Goal: Task Accomplishment & Management: Manage account settings

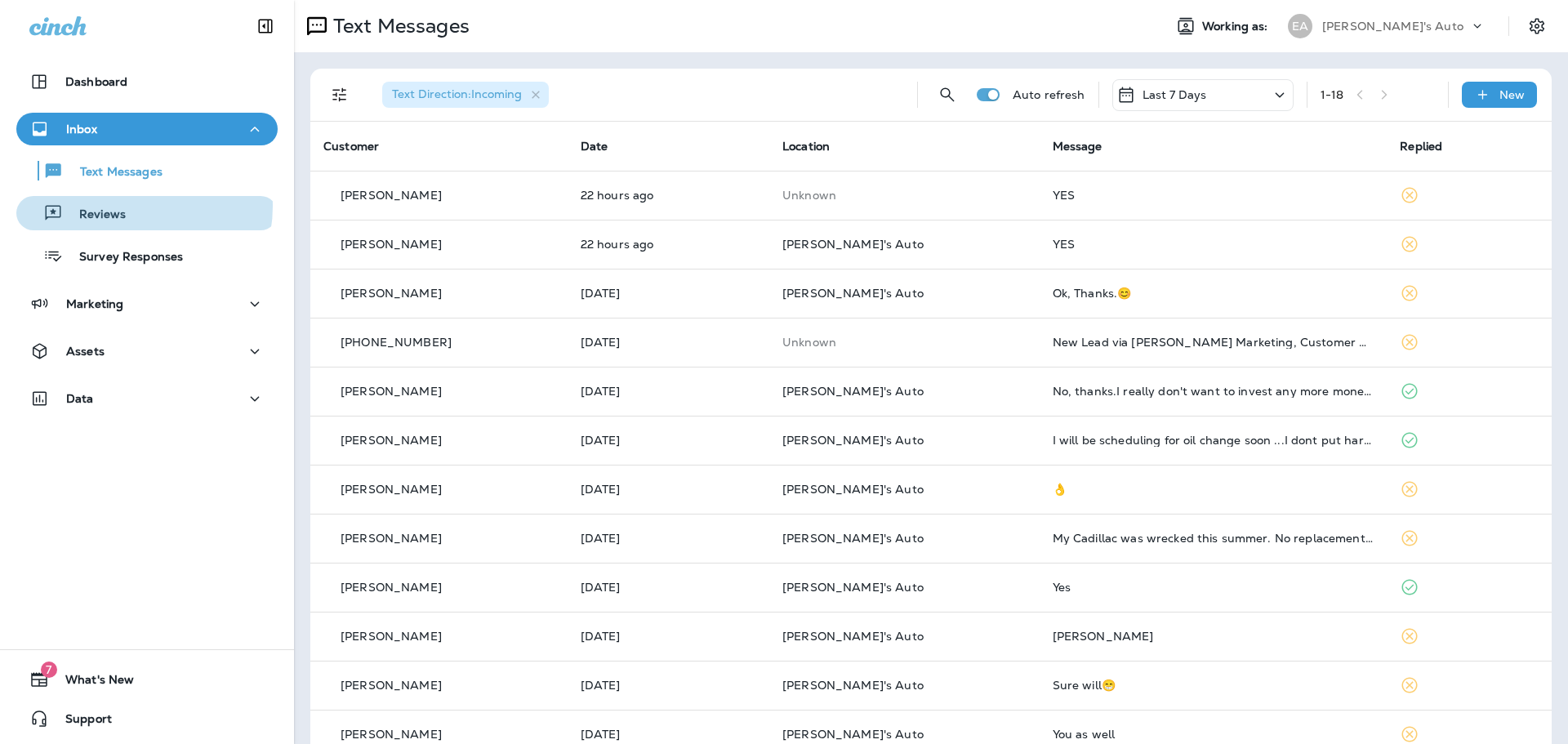
click at [120, 206] on div "Reviews" at bounding box center [75, 213] width 103 height 25
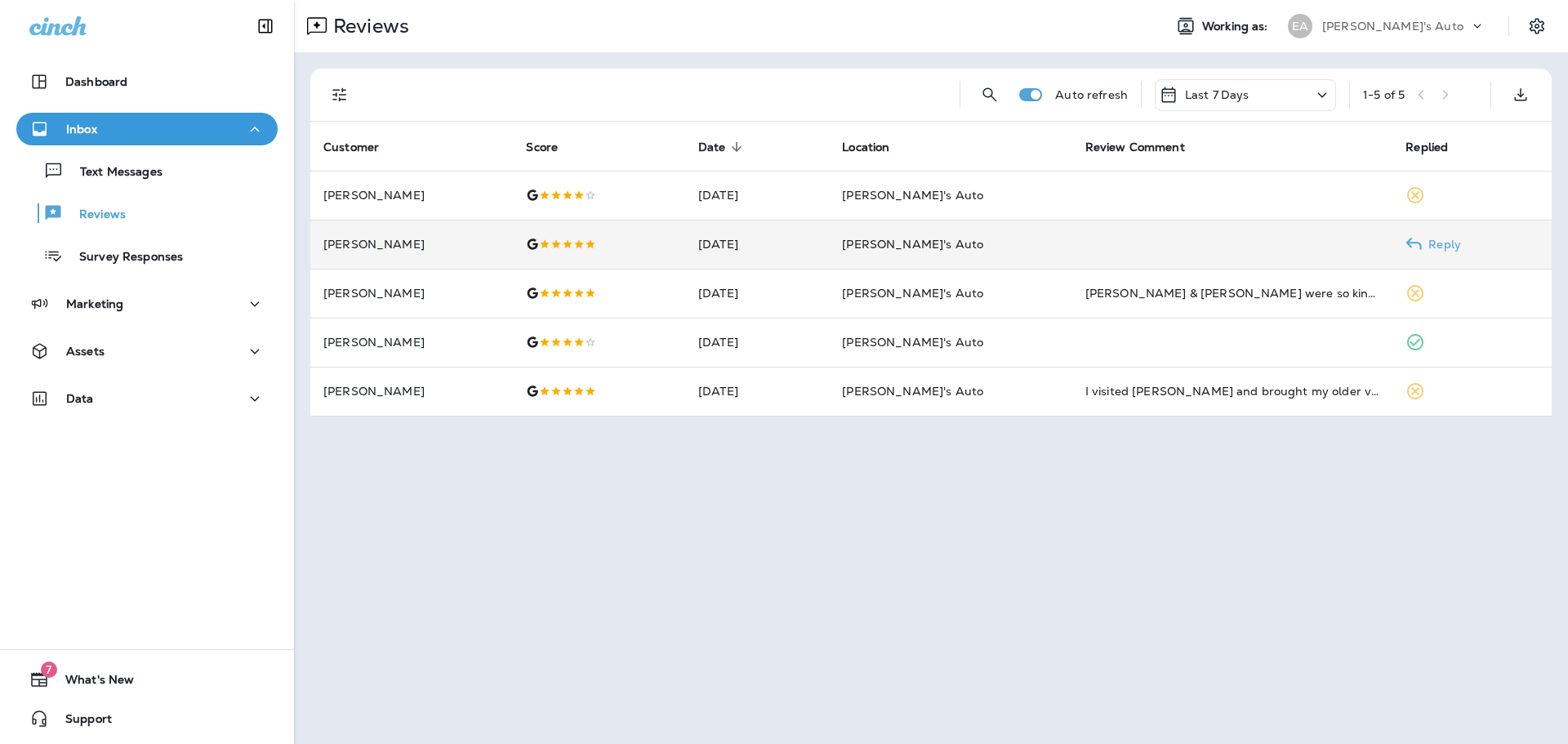
click at [829, 244] on td "[DATE]" at bounding box center [757, 244] width 143 height 49
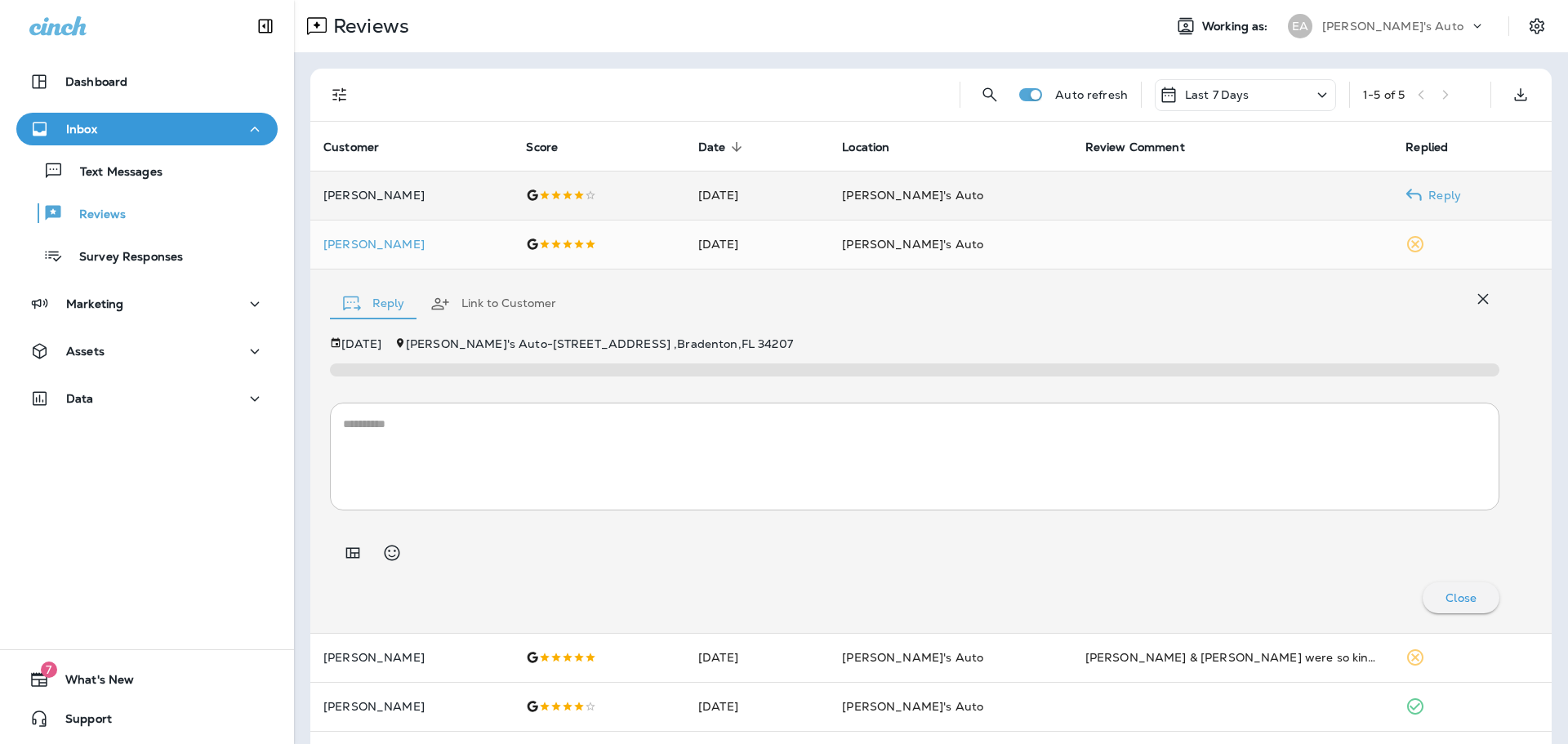
click at [877, 193] on td "[PERSON_NAME]'s Auto" at bounding box center [950, 195] width 243 height 49
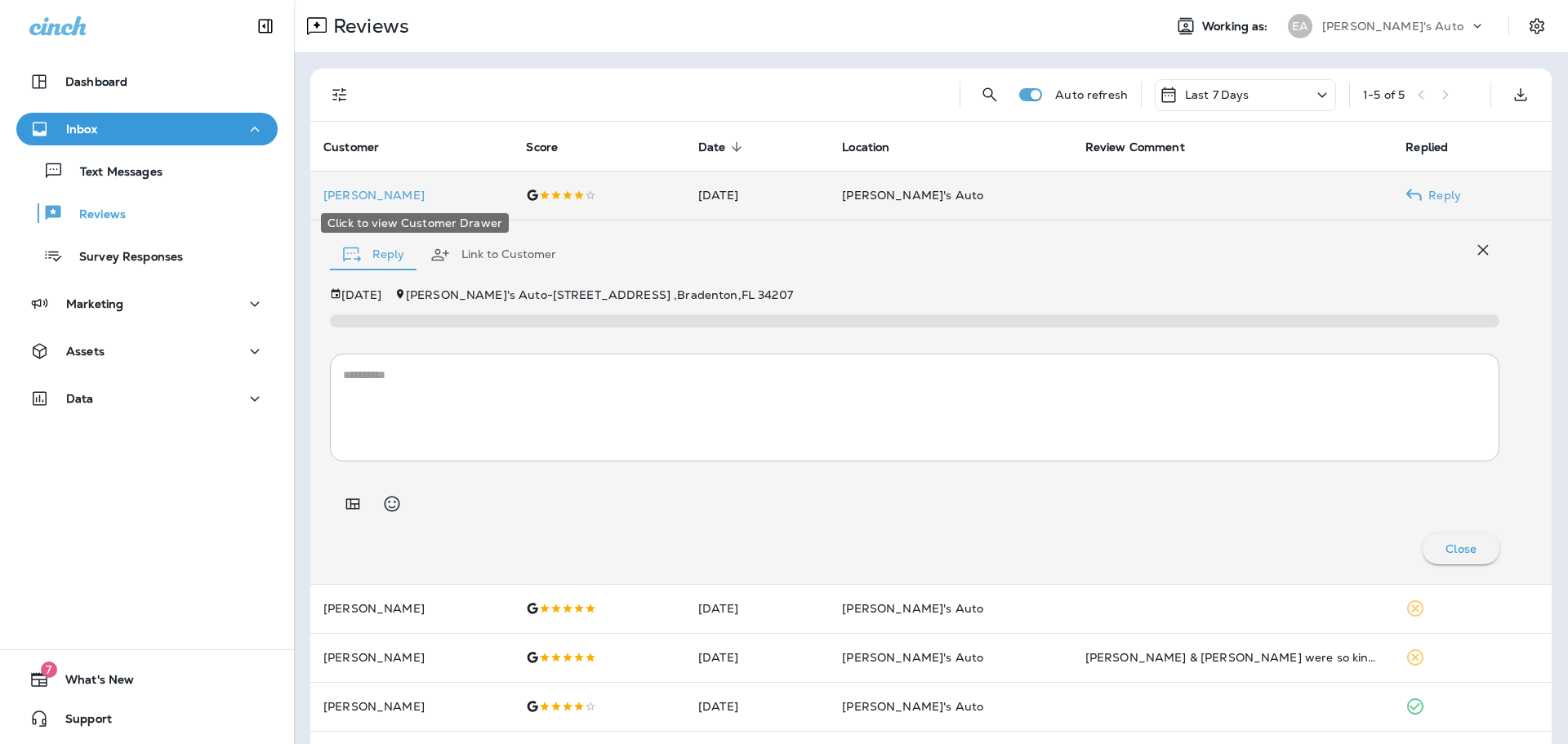
click at [451, 192] on p "[PERSON_NAME]" at bounding box center [411, 195] width 177 height 13
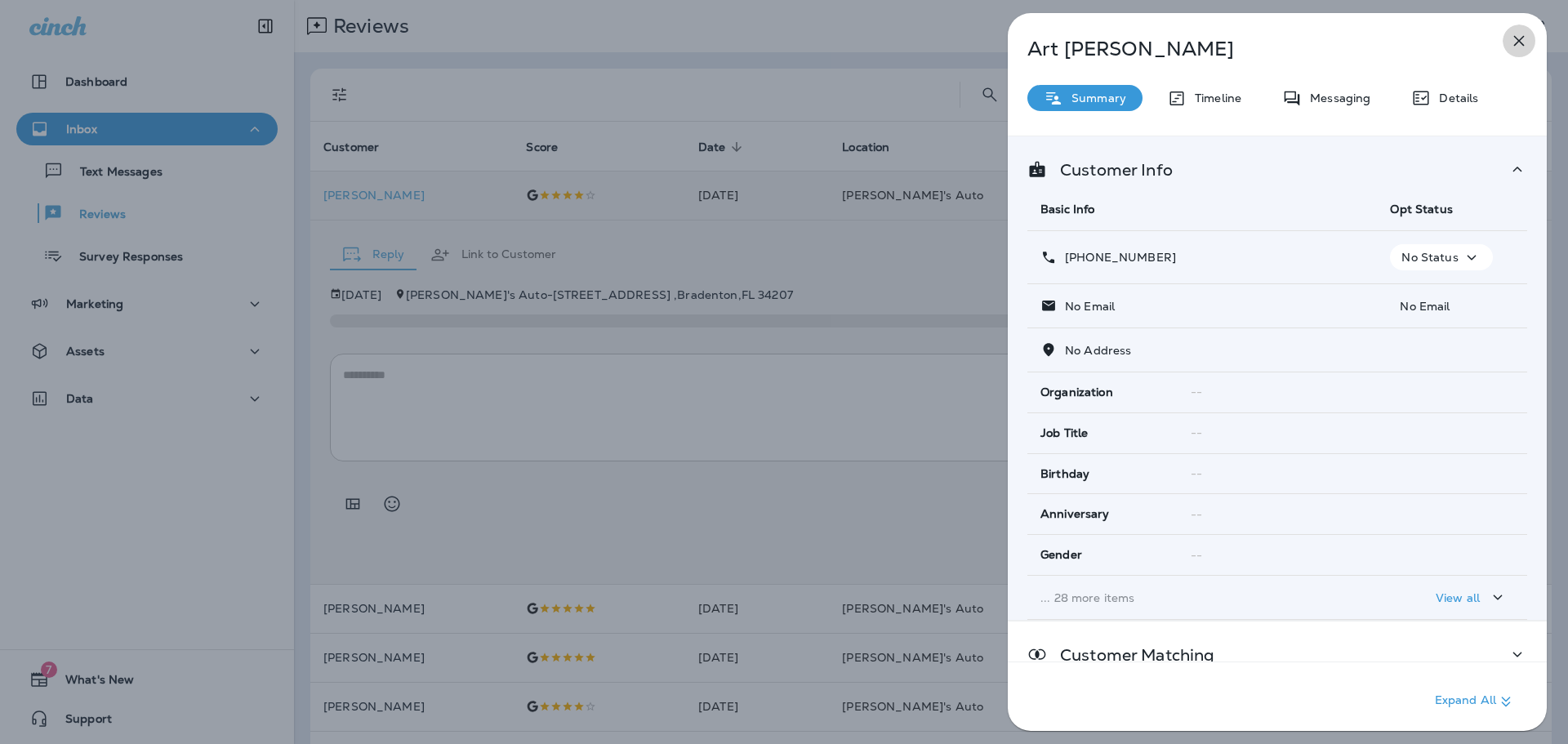
click at [1519, 39] on icon "button" at bounding box center [1519, 40] width 20 height 20
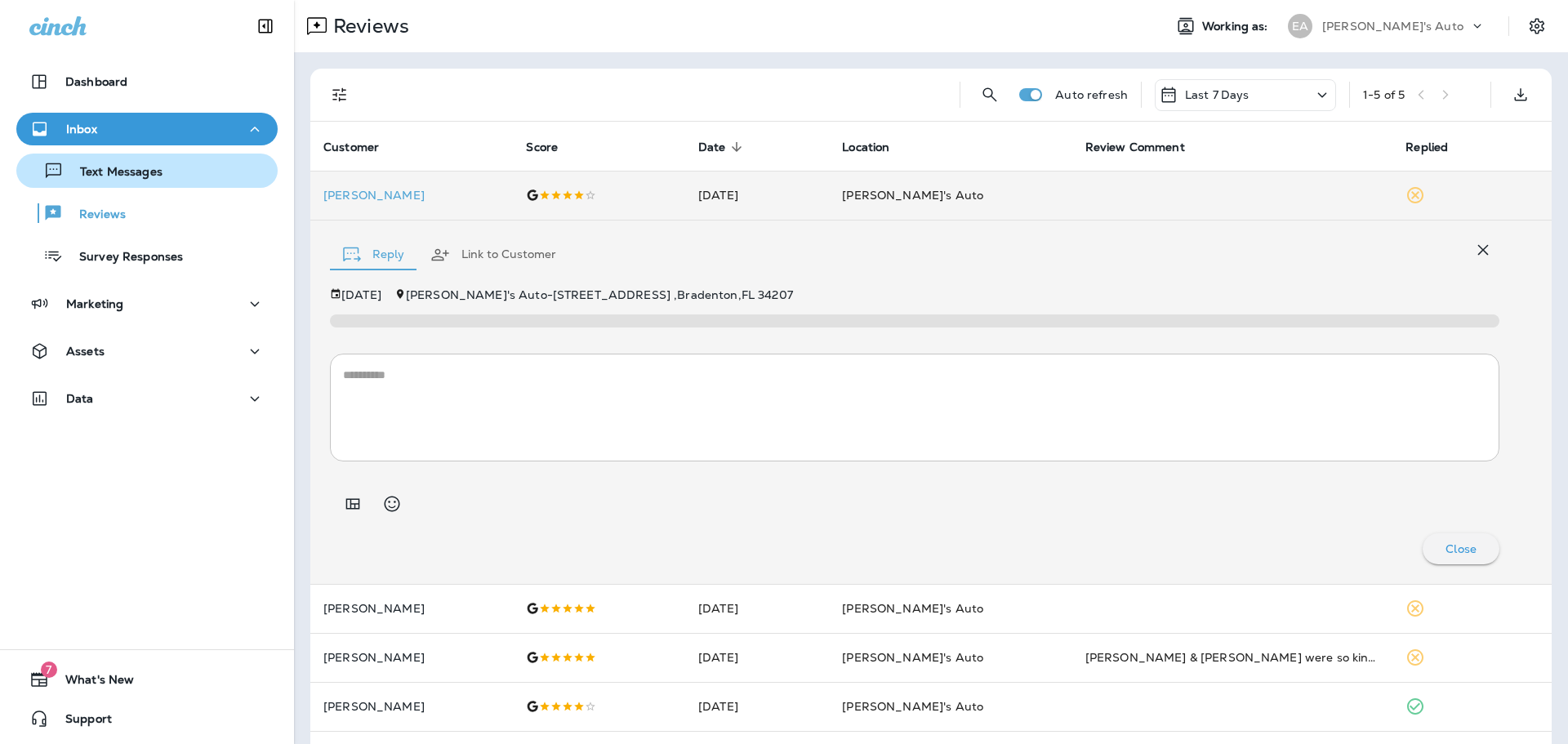
click at [131, 178] on p "Text Messages" at bounding box center [113, 173] width 98 height 15
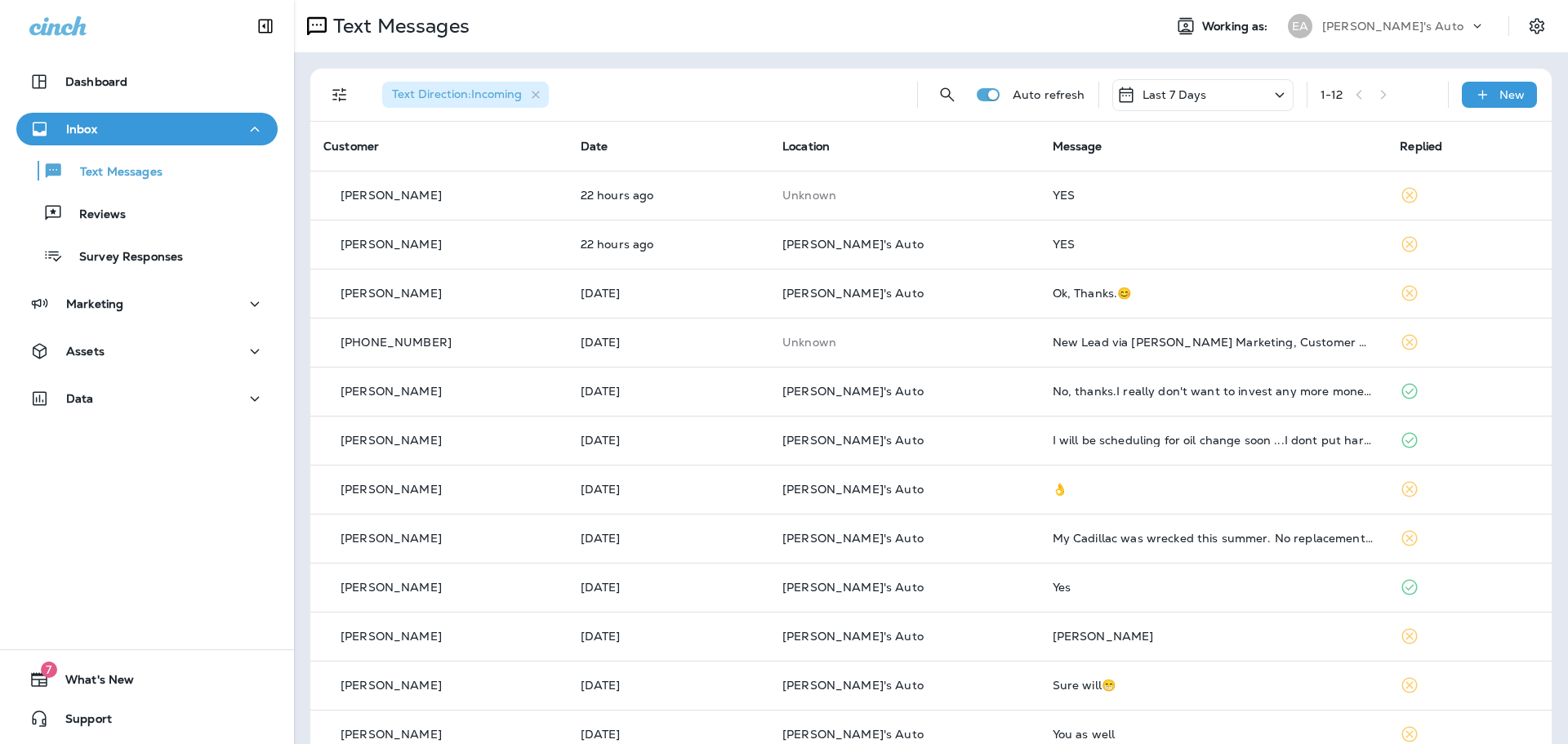
drag, startPoint x: 1412, startPoint y: 1, endPoint x: 1043, endPoint y: 42, distance: 371.3
click at [1043, 42] on div "Text Messages" at bounding box center [722, 26] width 856 height 33
